Goal: Navigation & Orientation: Find specific page/section

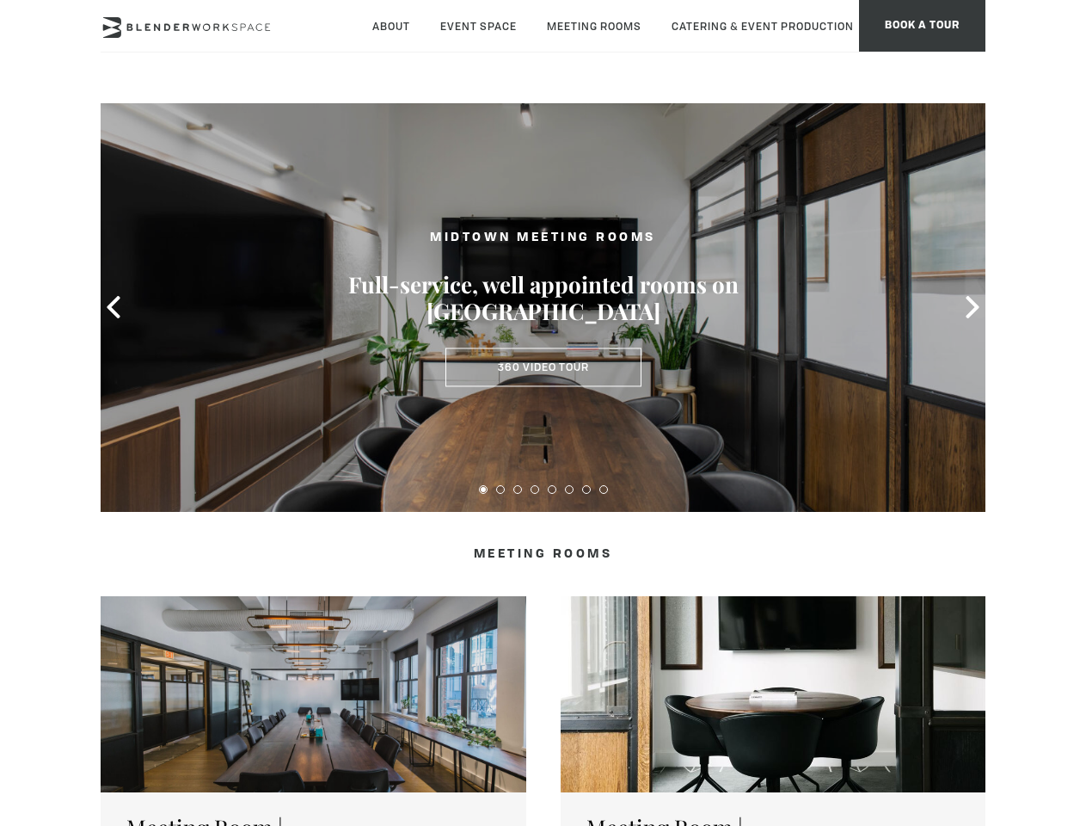
click at [114, 307] on icon at bounding box center [113, 307] width 22 height 22
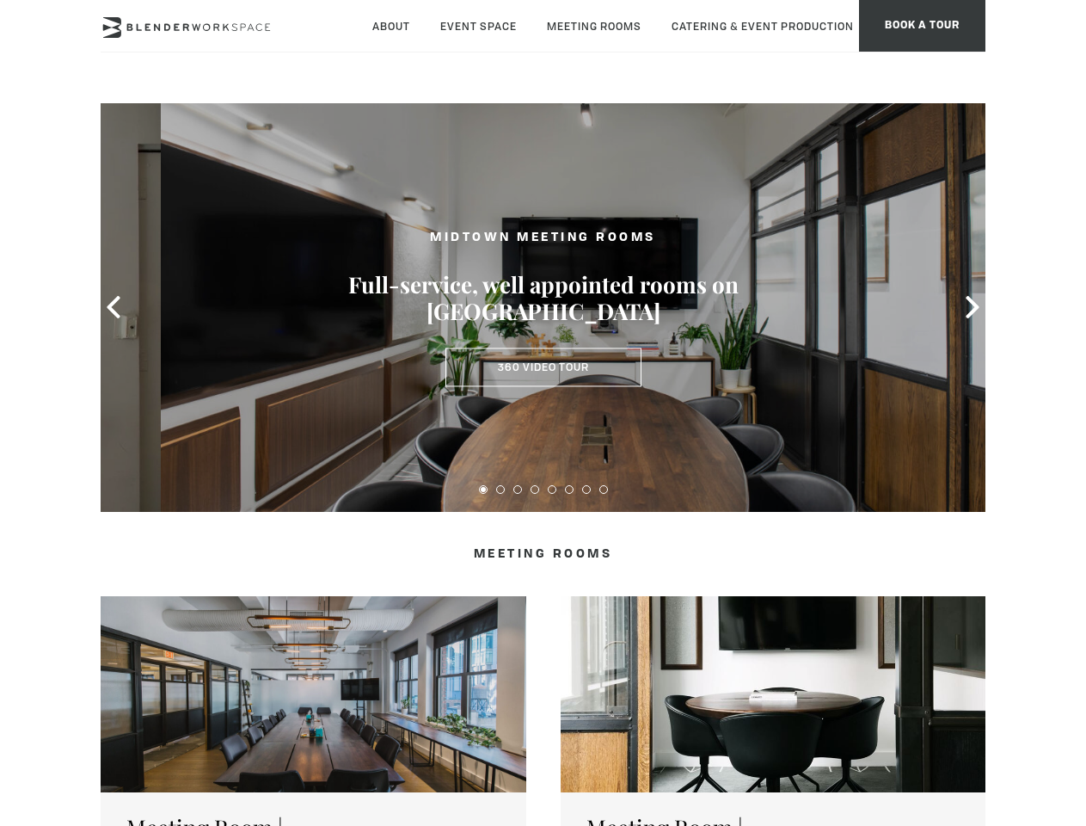
click at [973, 307] on icon at bounding box center [972, 307] width 22 height 22
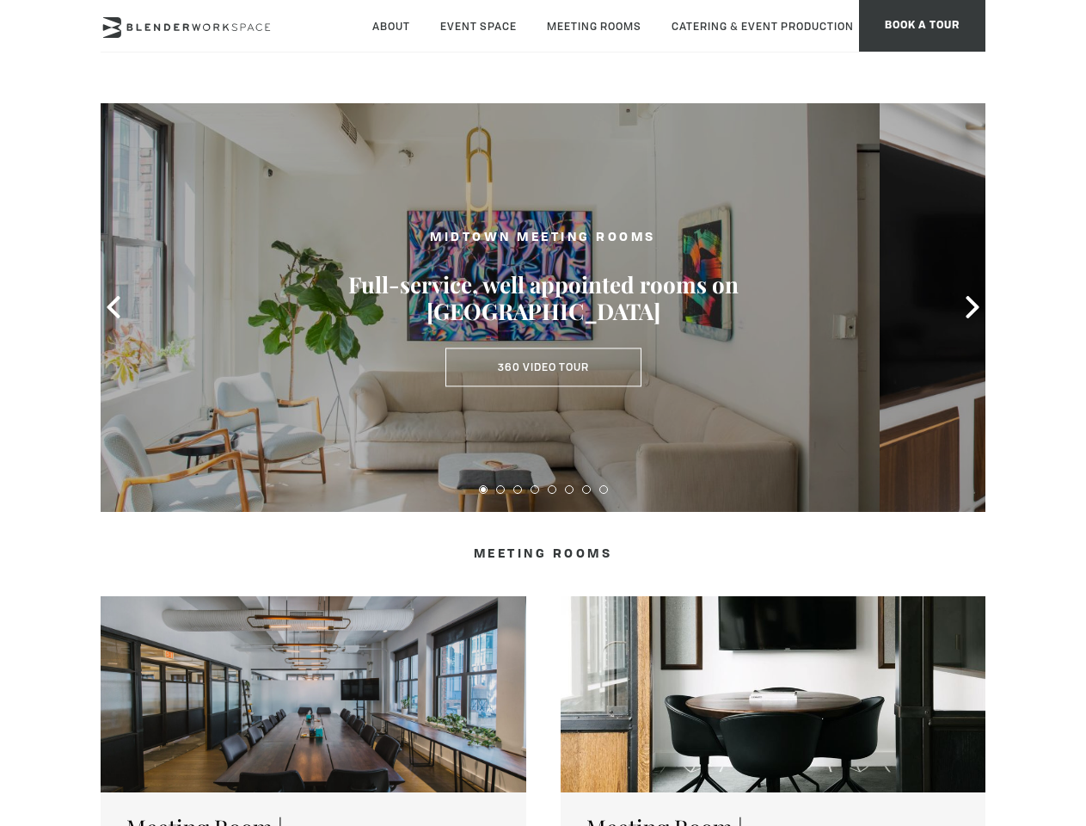
click at [483, 489] on button at bounding box center [483, 489] width 9 height 9
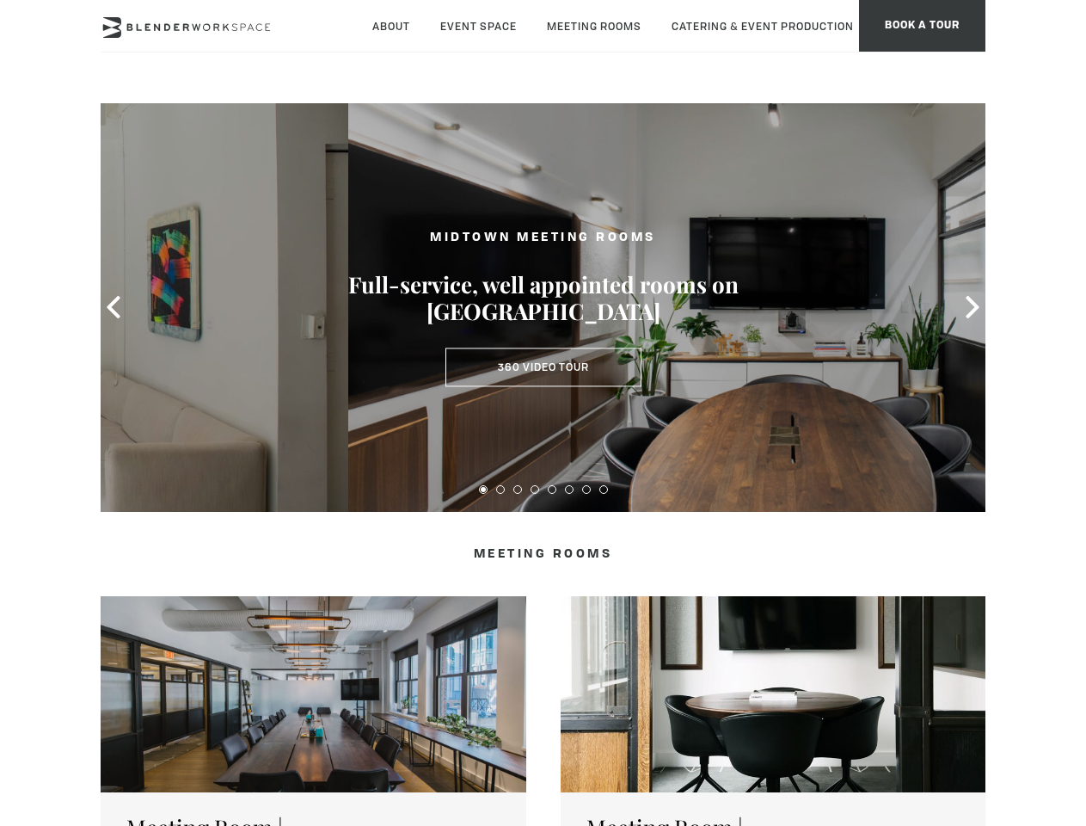
click at [500, 489] on button at bounding box center [500, 489] width 9 height 9
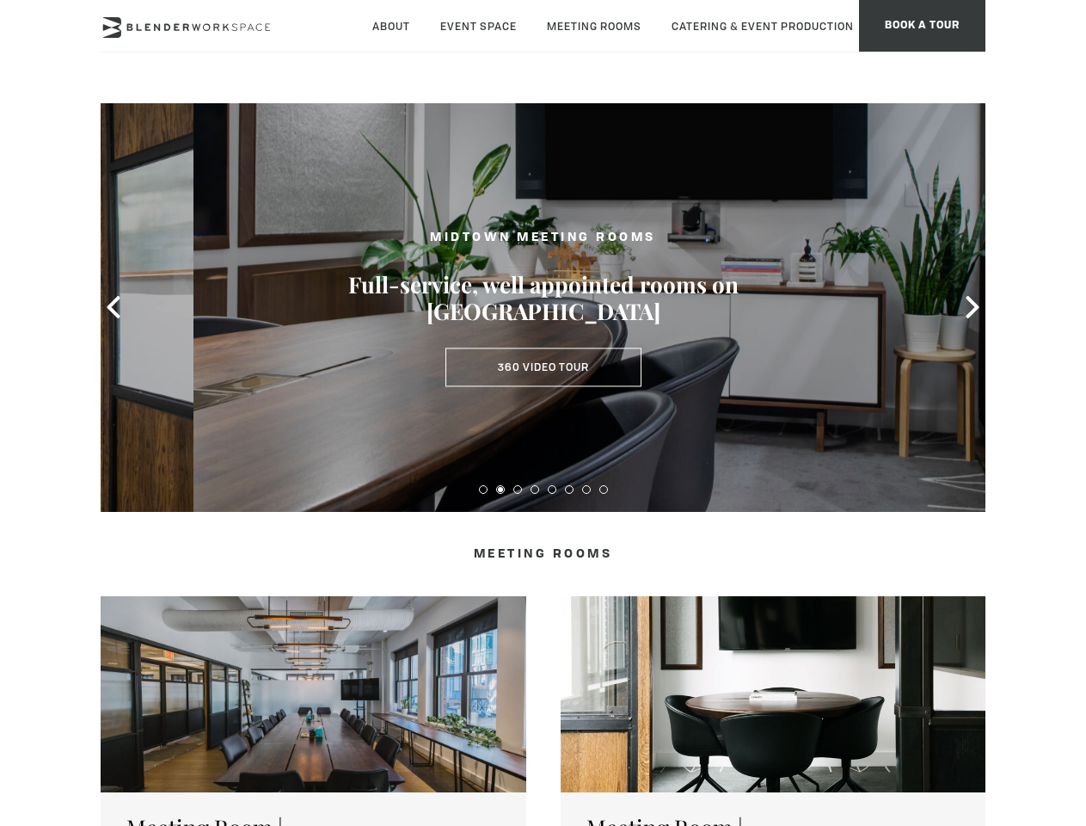
click at [518, 489] on button at bounding box center [517, 489] width 9 height 9
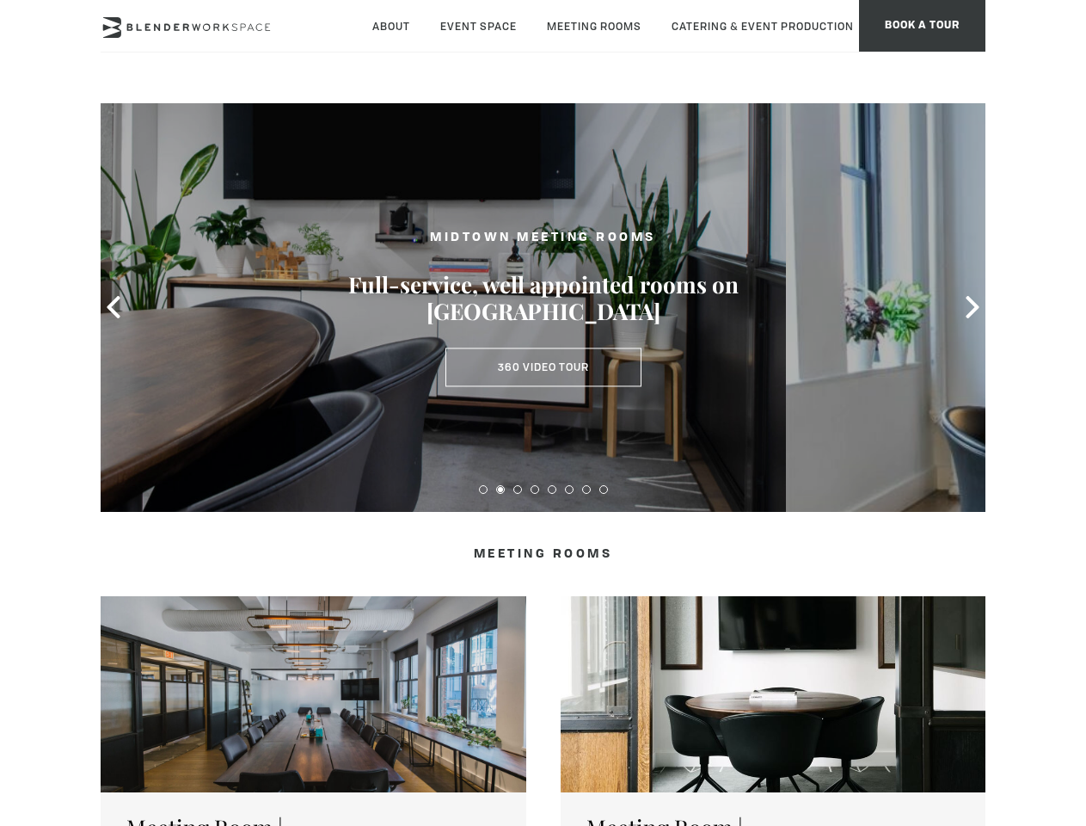
click at [535, 489] on button at bounding box center [535, 489] width 9 height 9
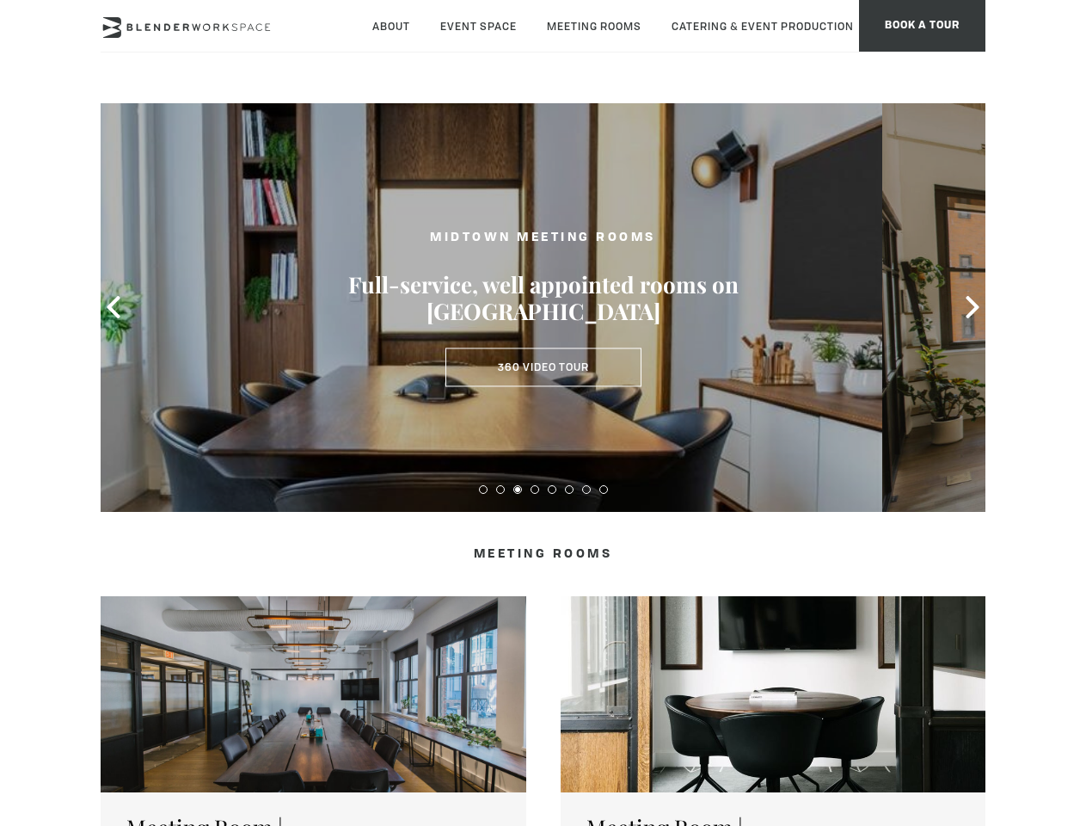
click at [552, 489] on button at bounding box center [552, 489] width 9 height 9
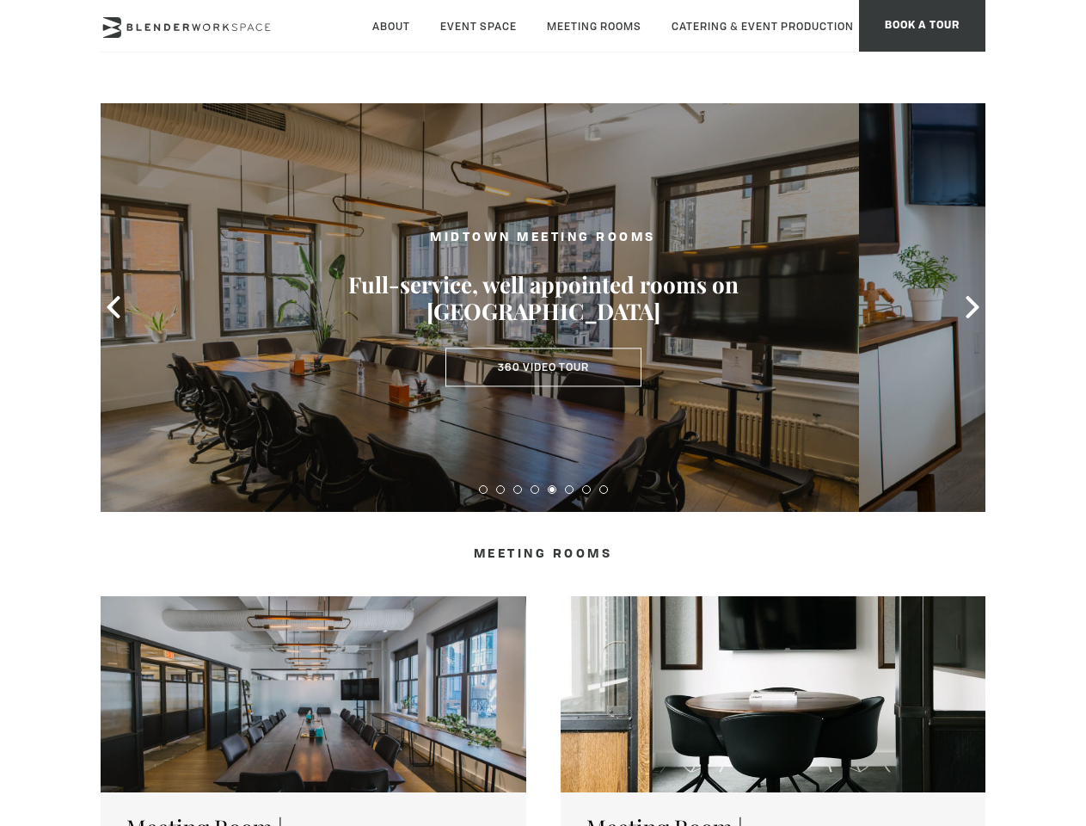
click at [569, 489] on button at bounding box center [569, 489] width 9 height 9
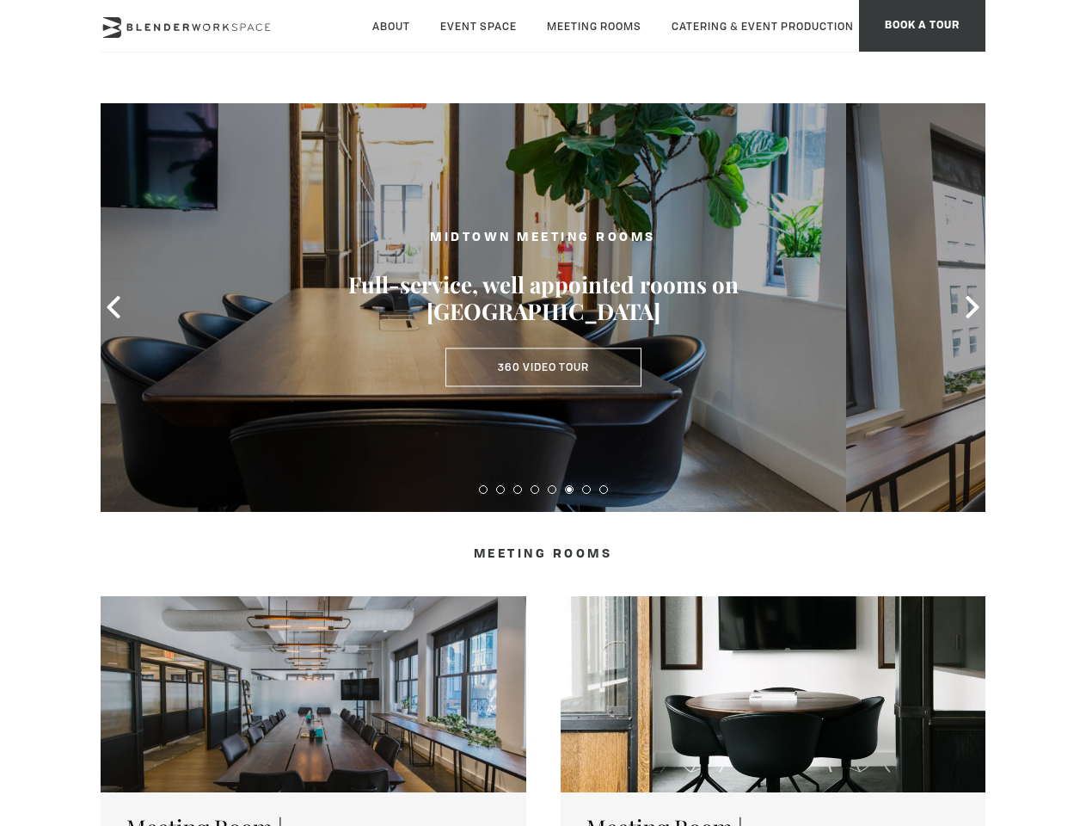
click at [586, 489] on button at bounding box center [586, 489] width 9 height 9
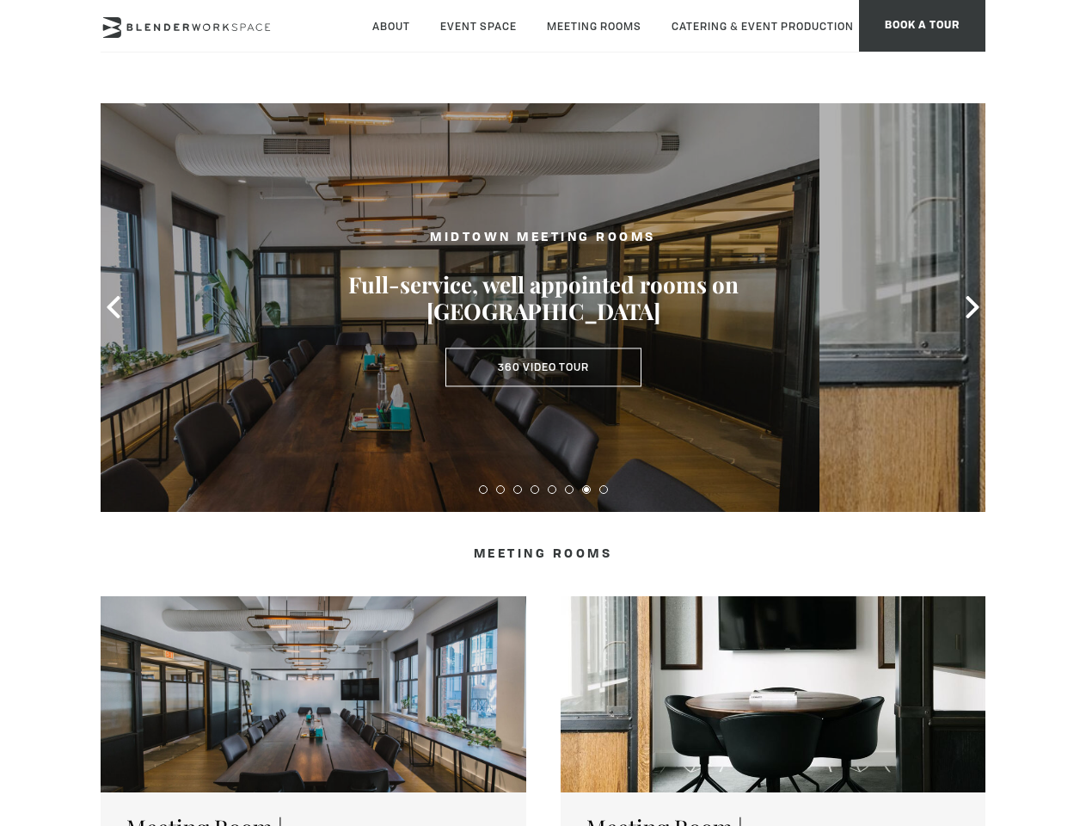
click at [604, 489] on button at bounding box center [603, 489] width 9 height 9
